Goal: Navigation & Orientation: Go to known website

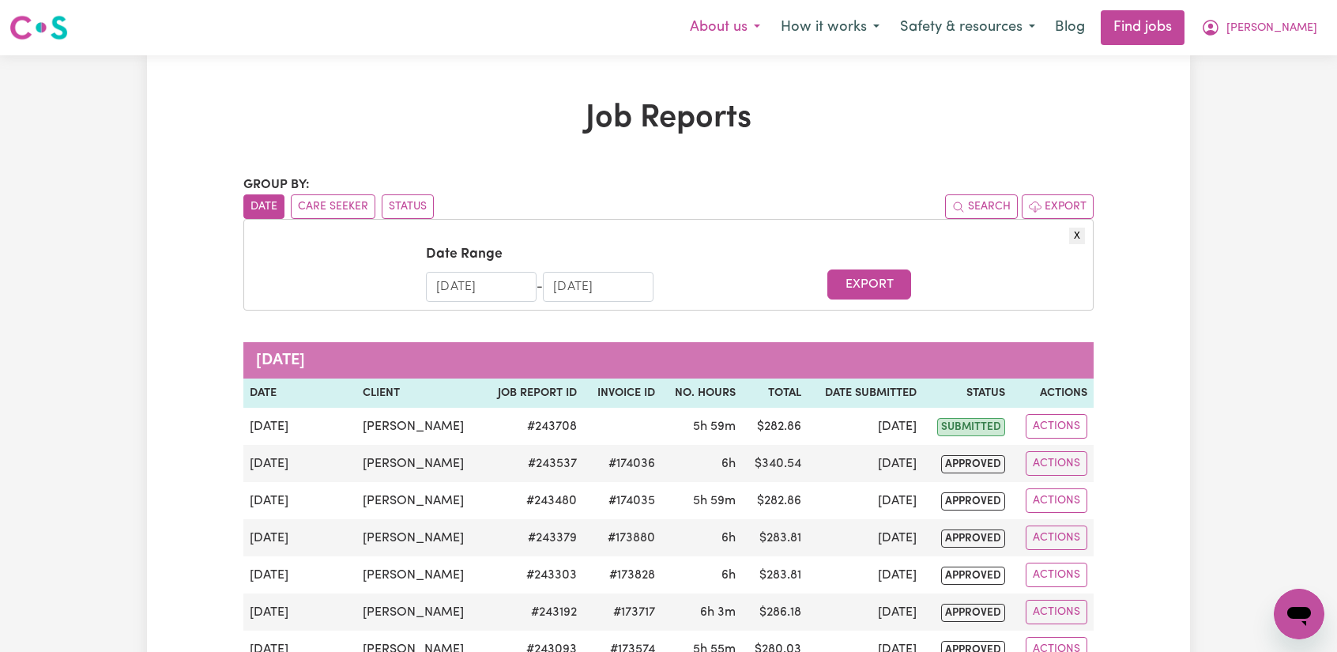
click at [770, 28] on button "About us" at bounding box center [725, 27] width 91 height 33
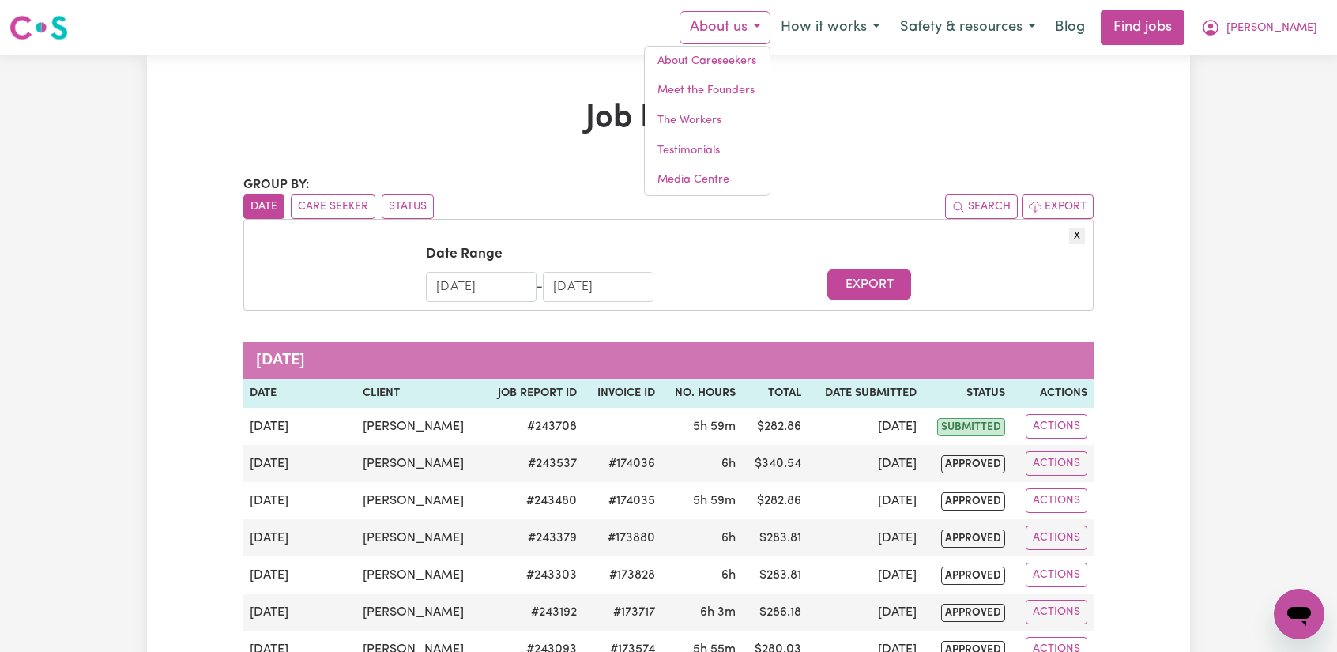
click at [36, 24] on img at bounding box center [38, 27] width 58 height 28
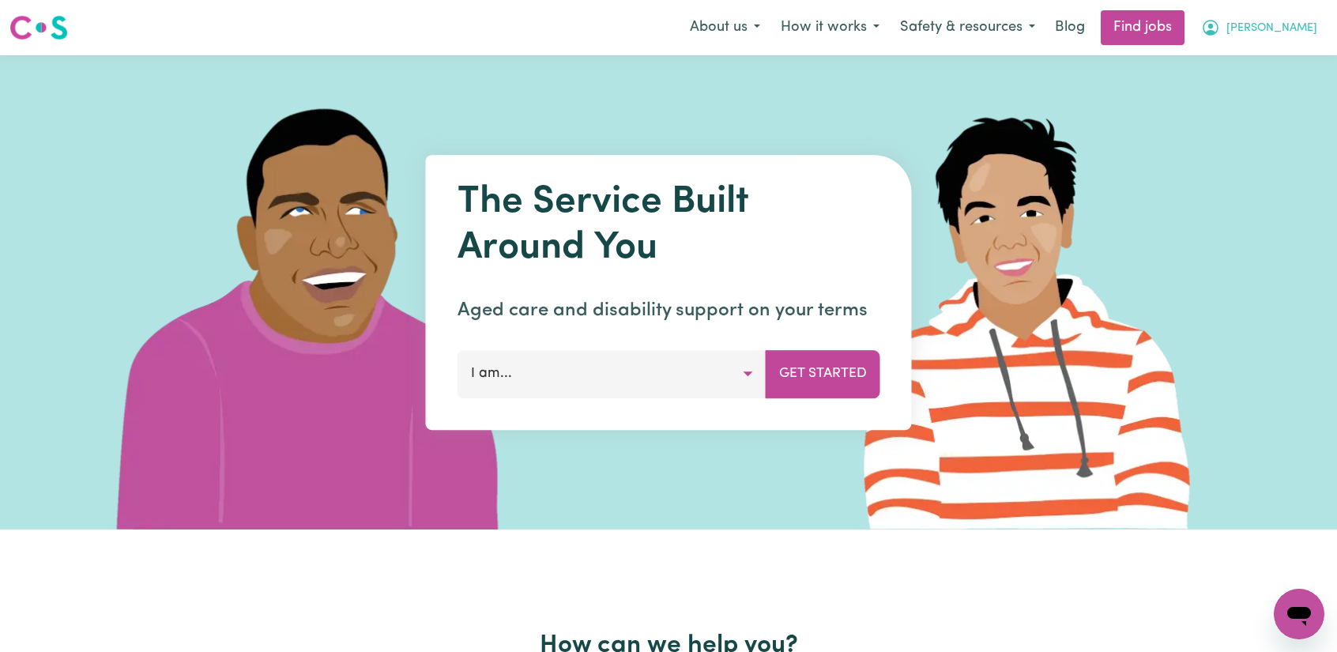
click at [1287, 33] on span "[PERSON_NAME]" at bounding box center [1271, 28] width 91 height 17
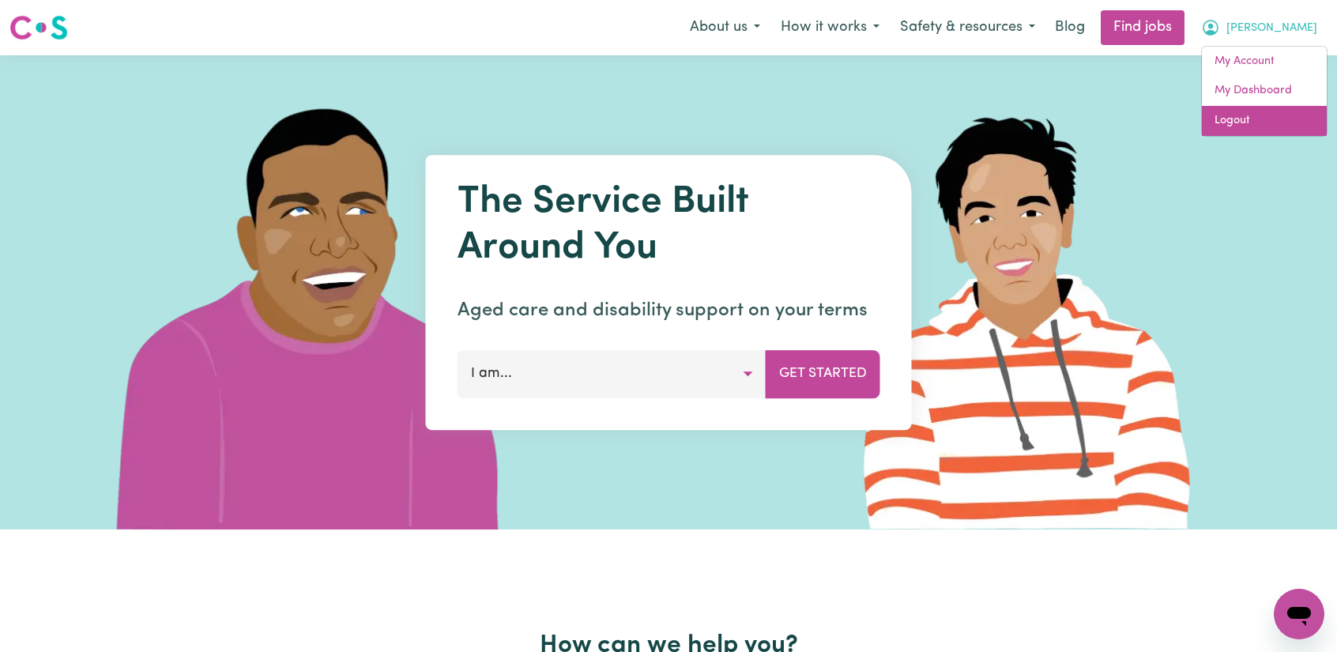
click at [1249, 124] on link "Logout" at bounding box center [1264, 121] width 125 height 30
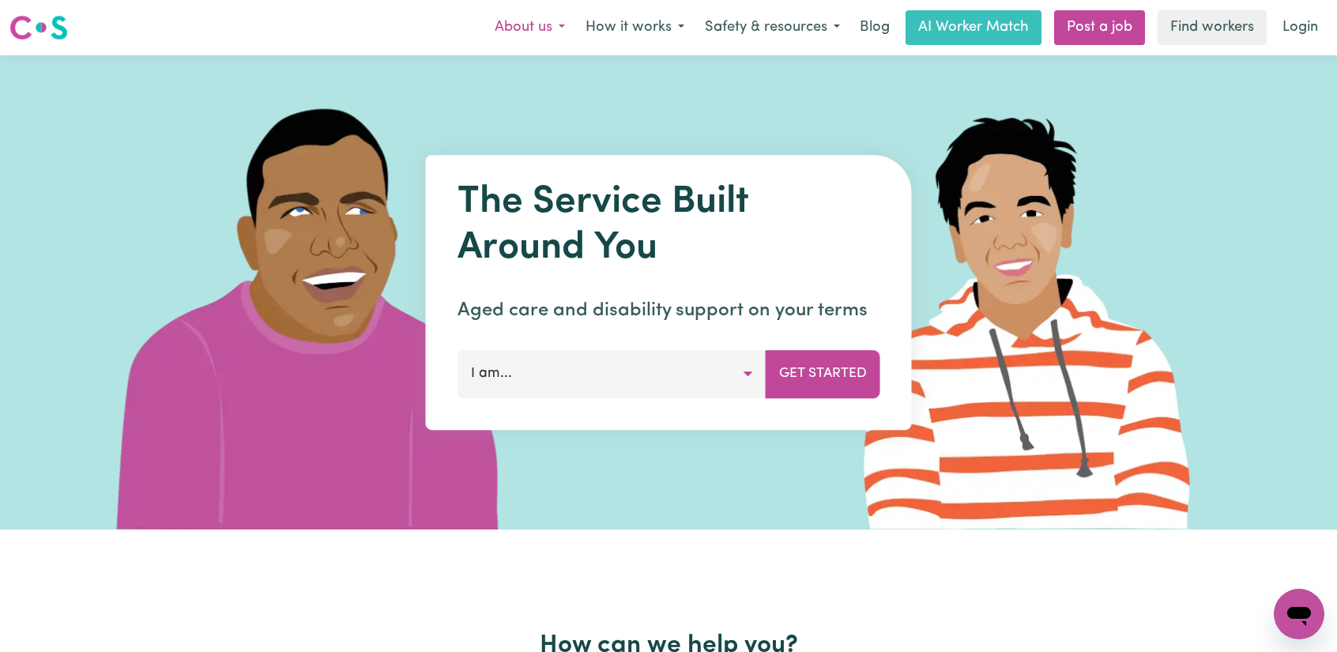
click at [559, 27] on button "About us" at bounding box center [529, 27] width 91 height 33
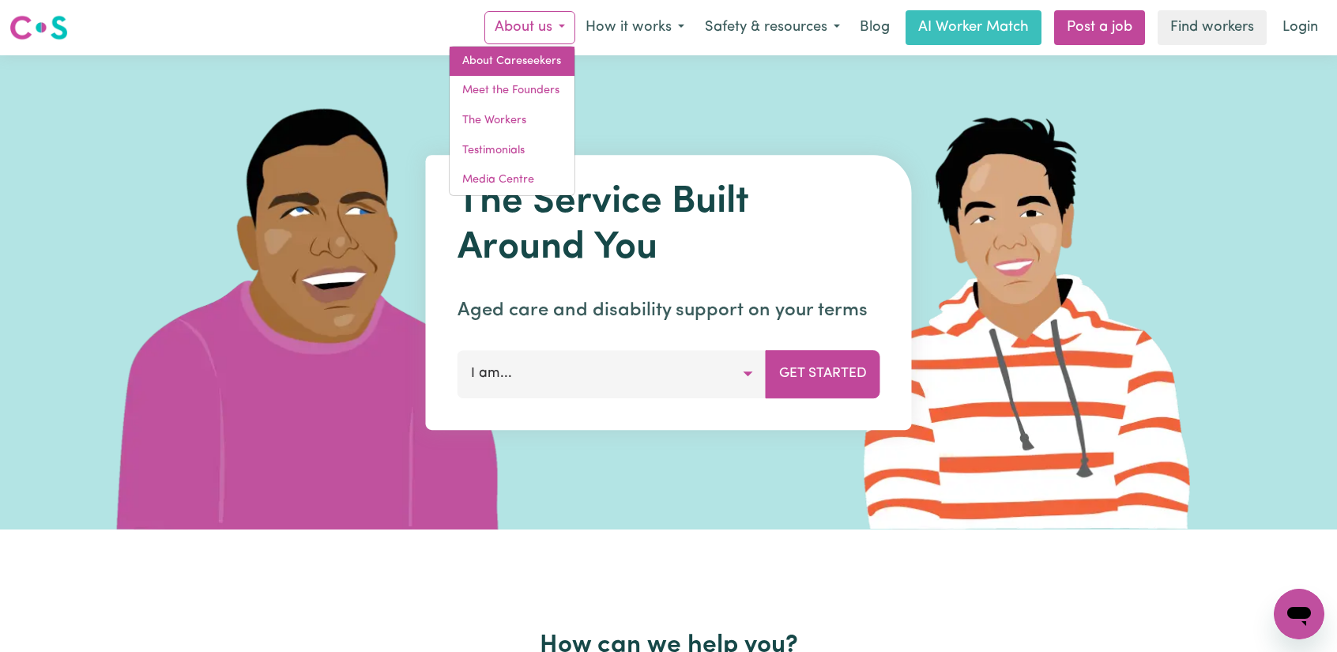
click at [472, 61] on link "About Careseekers" at bounding box center [512, 62] width 125 height 30
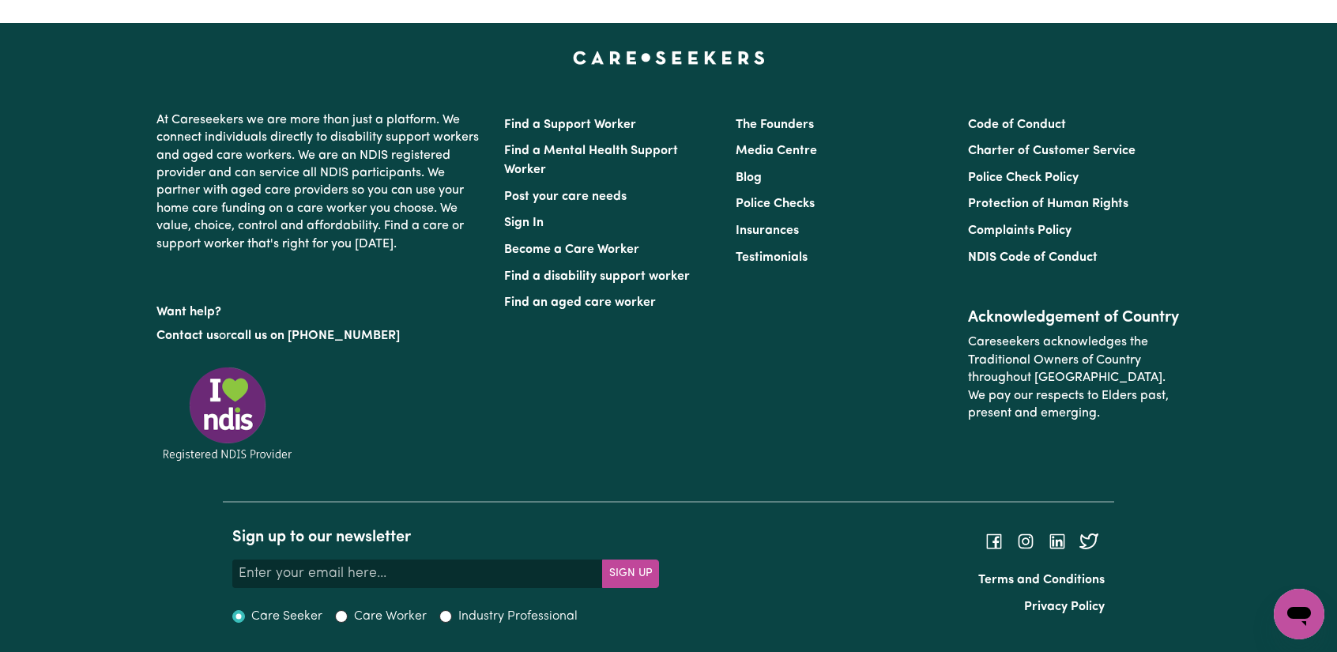
scroll to position [1418, 0]
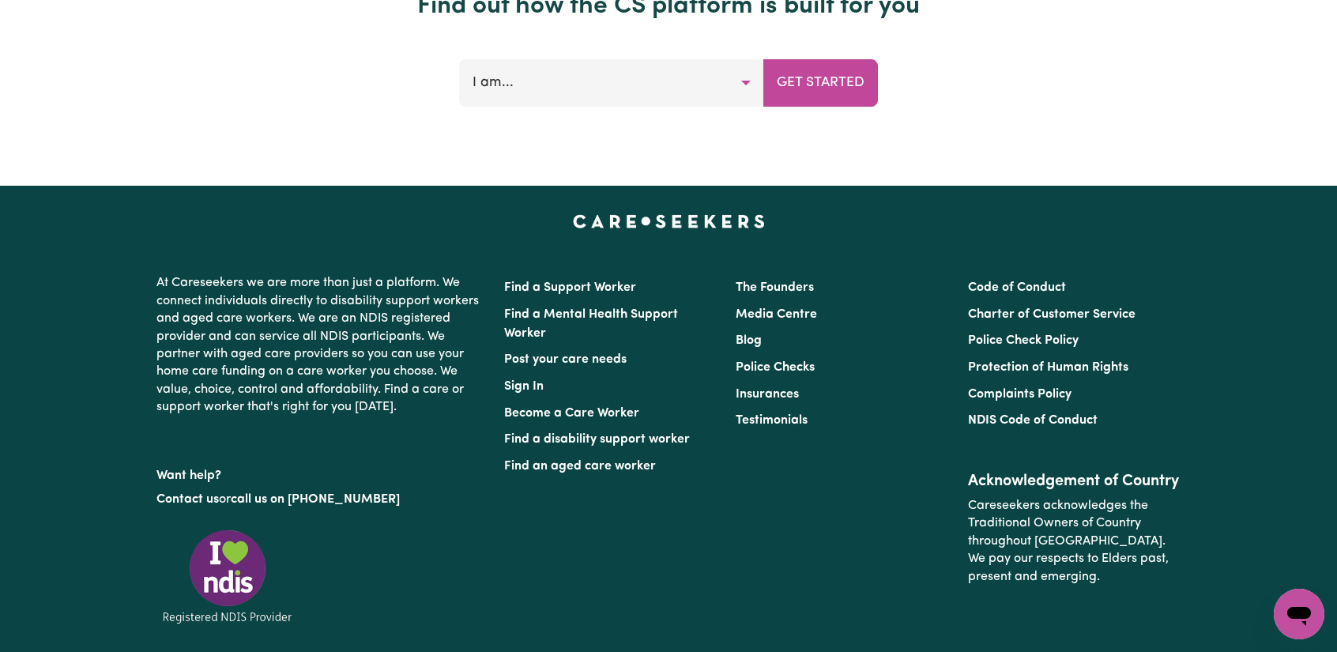
scroll to position [6758, 0]
